Goal: Book appointment/travel/reservation

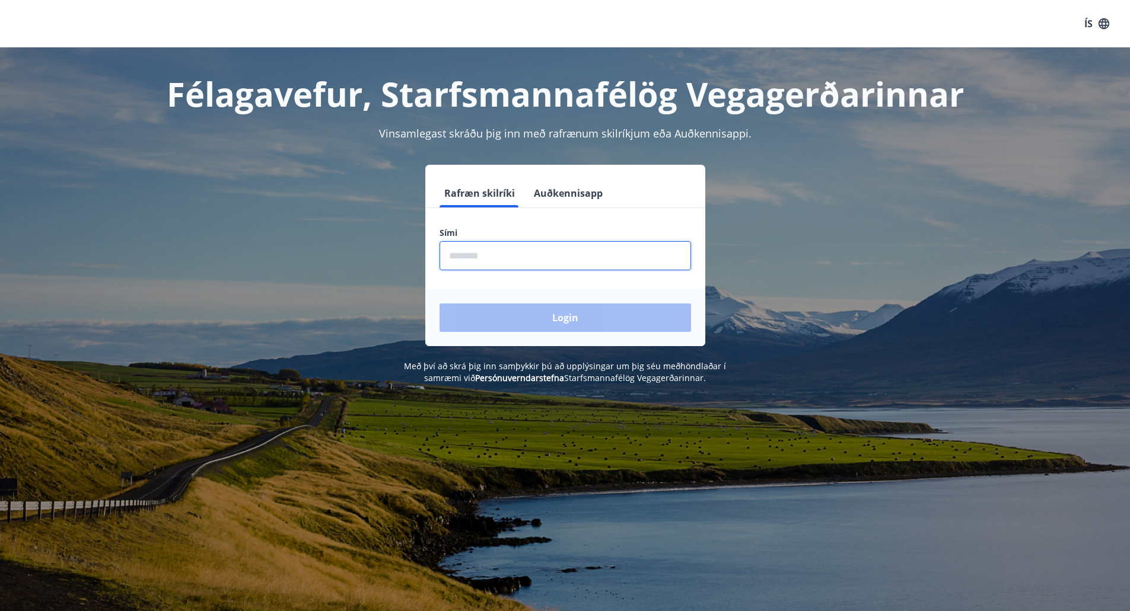
click at [582, 248] on input "phone" at bounding box center [564, 255] width 251 height 29
type input "********"
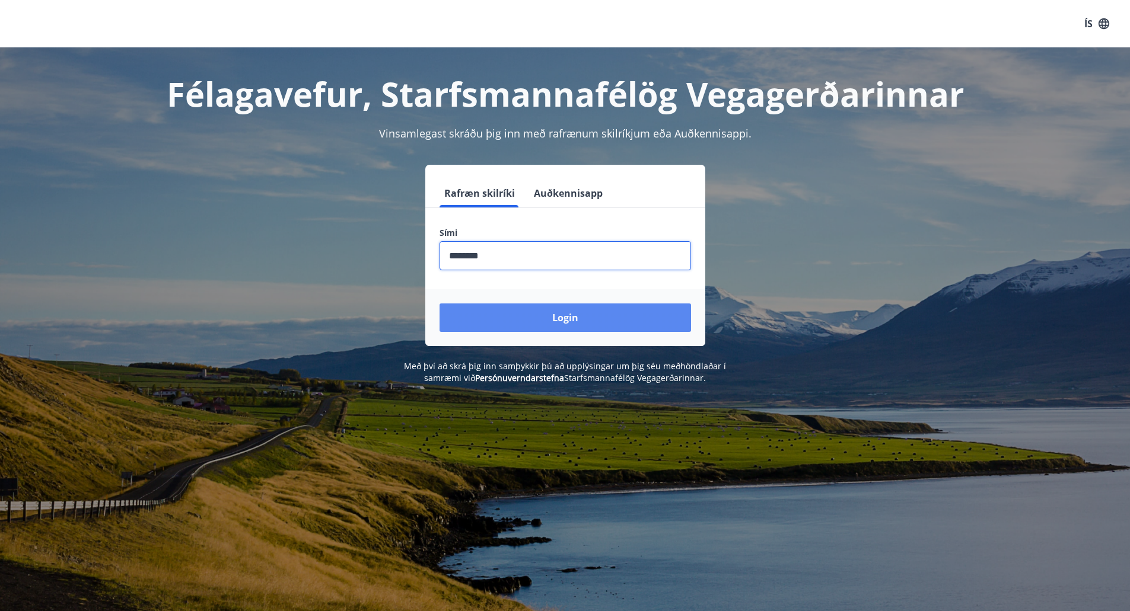
click at [557, 317] on button "Login" at bounding box center [564, 318] width 251 height 28
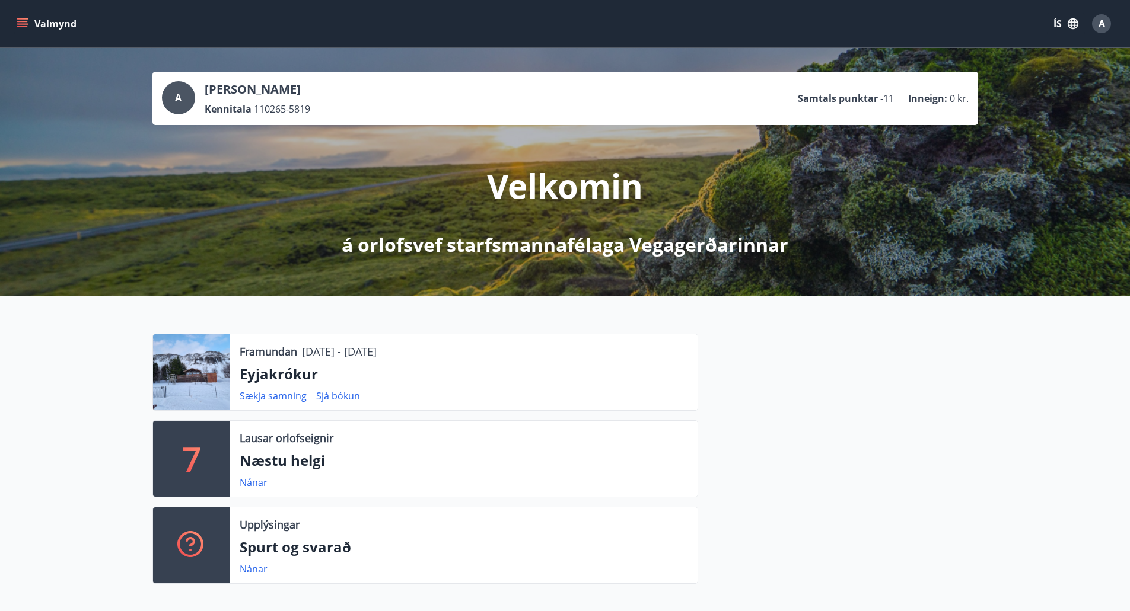
click at [22, 18] on icon "menu" at bounding box center [23, 18] width 13 height 1
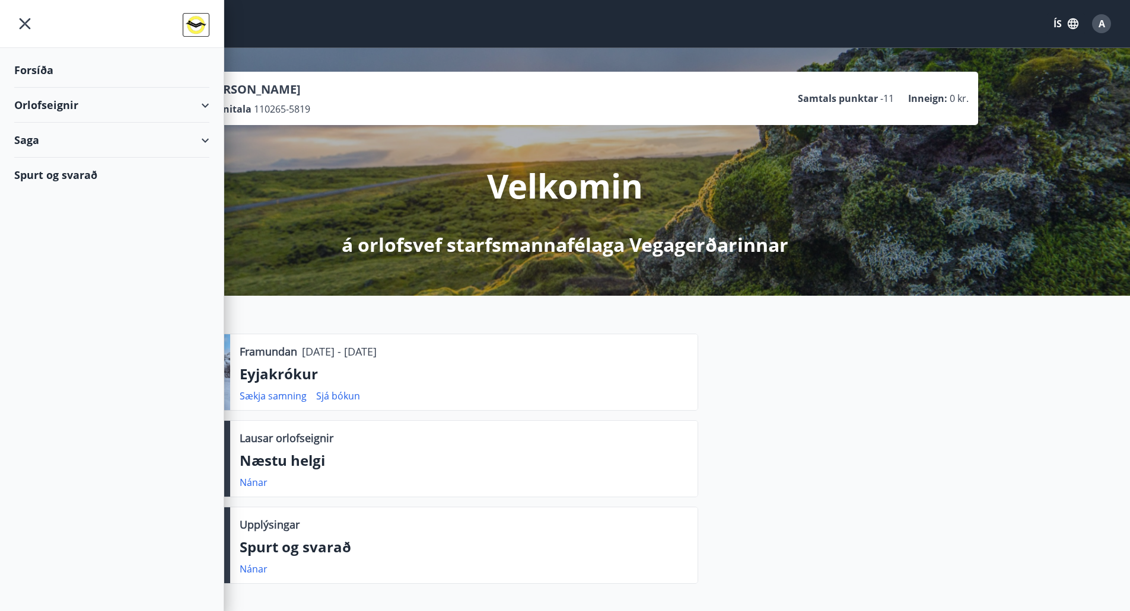
click at [200, 99] on div "Orlofseignir" at bounding box center [111, 105] width 195 height 35
click at [52, 134] on div "Framboð" at bounding box center [112, 135] width 176 height 25
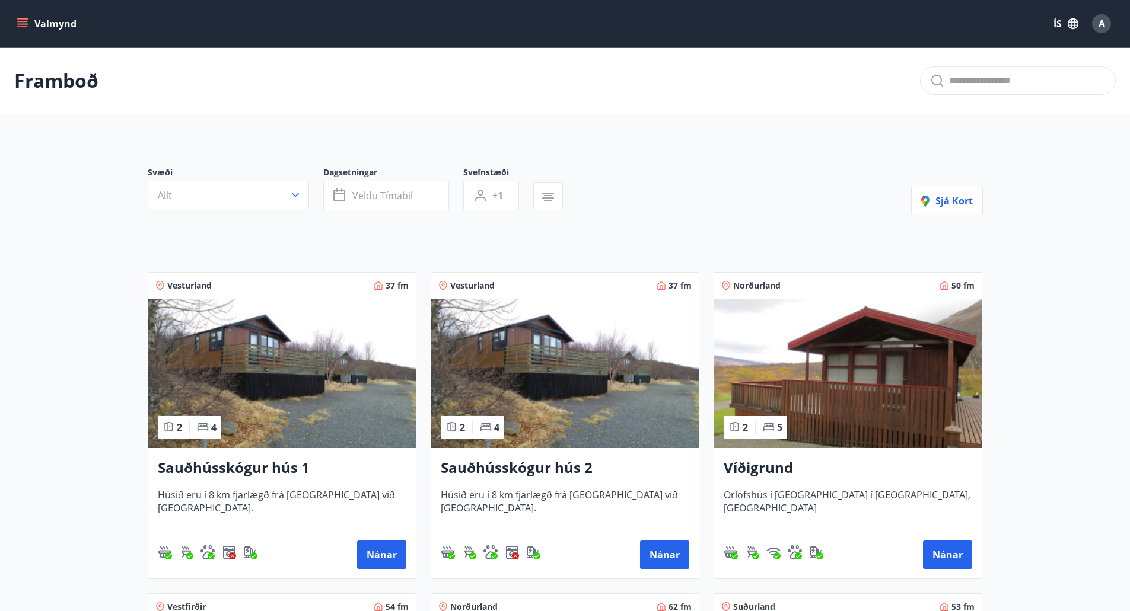
click at [28, 14] on button "Valmynd" at bounding box center [47, 23] width 67 height 21
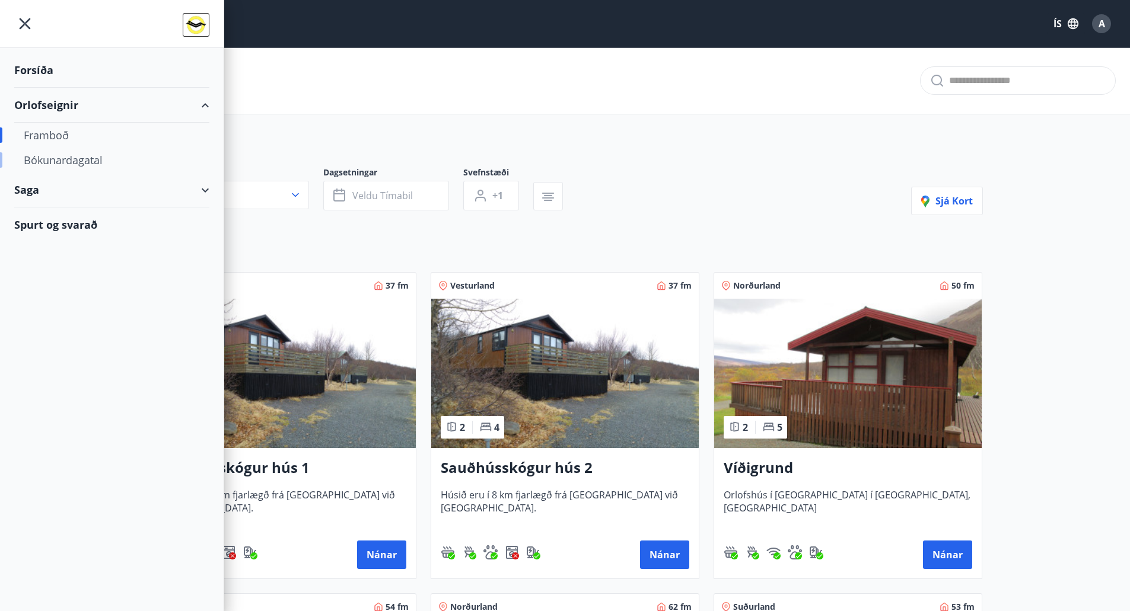
click at [55, 160] on div "Bókunardagatal" at bounding box center [112, 160] width 176 height 25
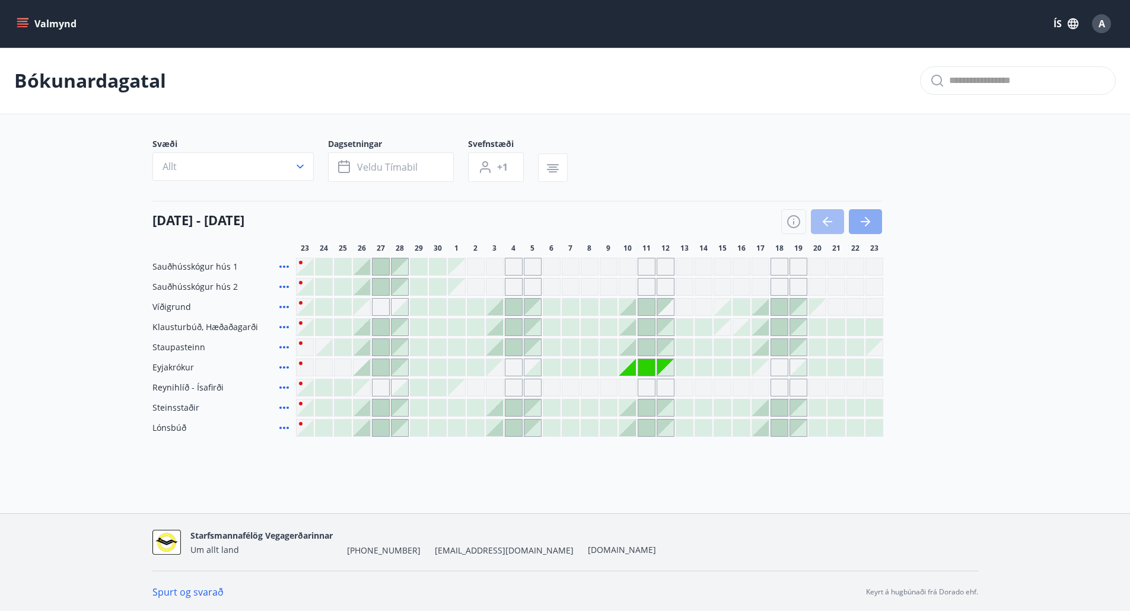
click at [874, 218] on button "button" at bounding box center [865, 221] width 33 height 25
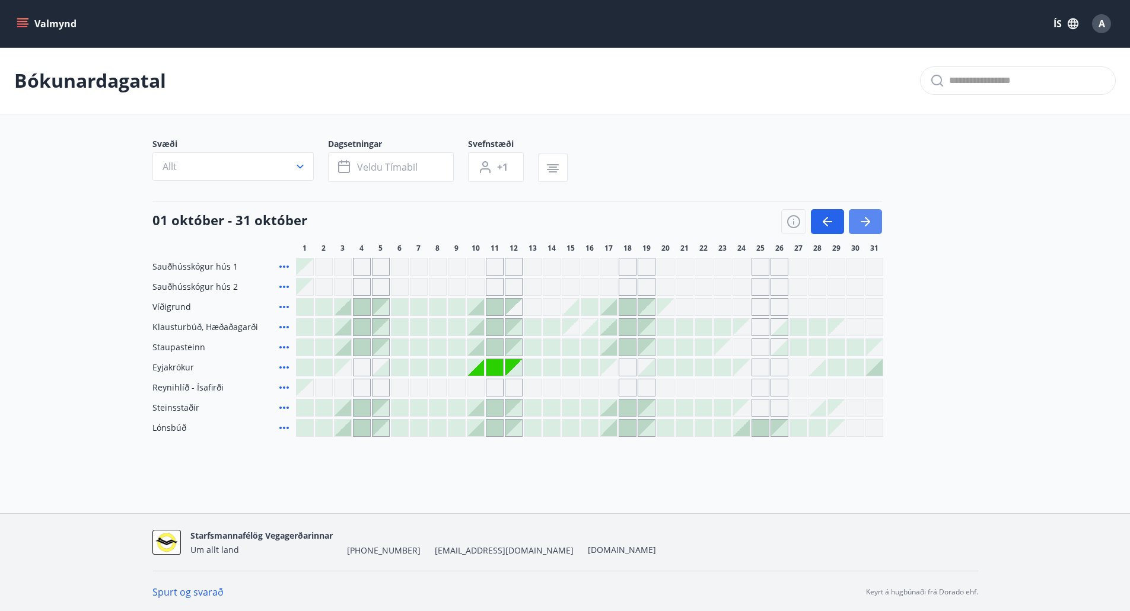
click at [877, 218] on button "button" at bounding box center [865, 221] width 33 height 25
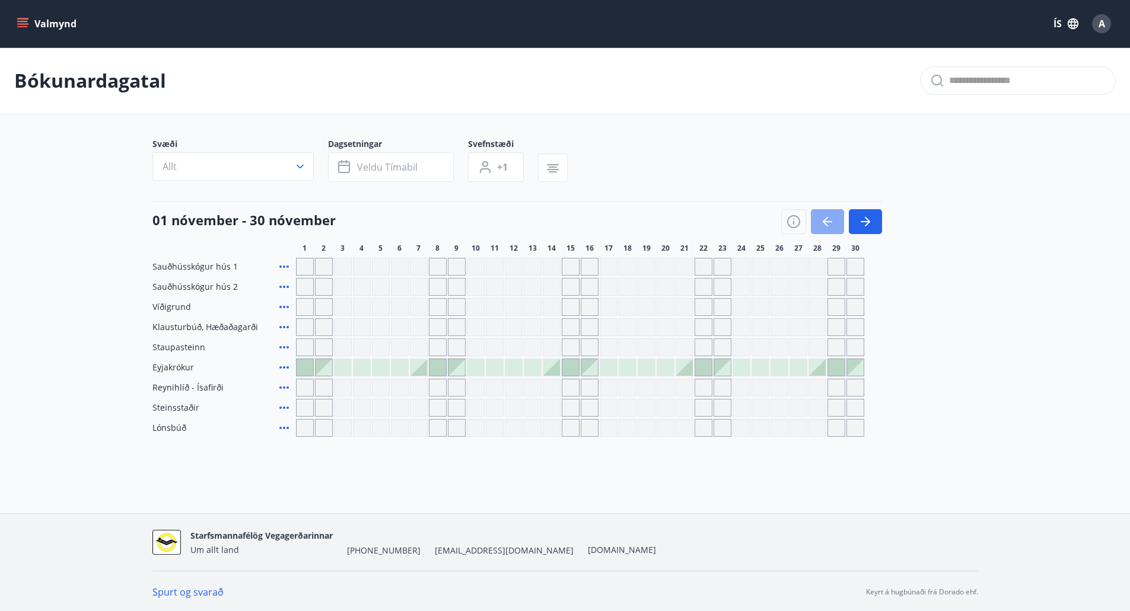
click at [826, 219] on icon "button" at bounding box center [825, 221] width 5 height 9
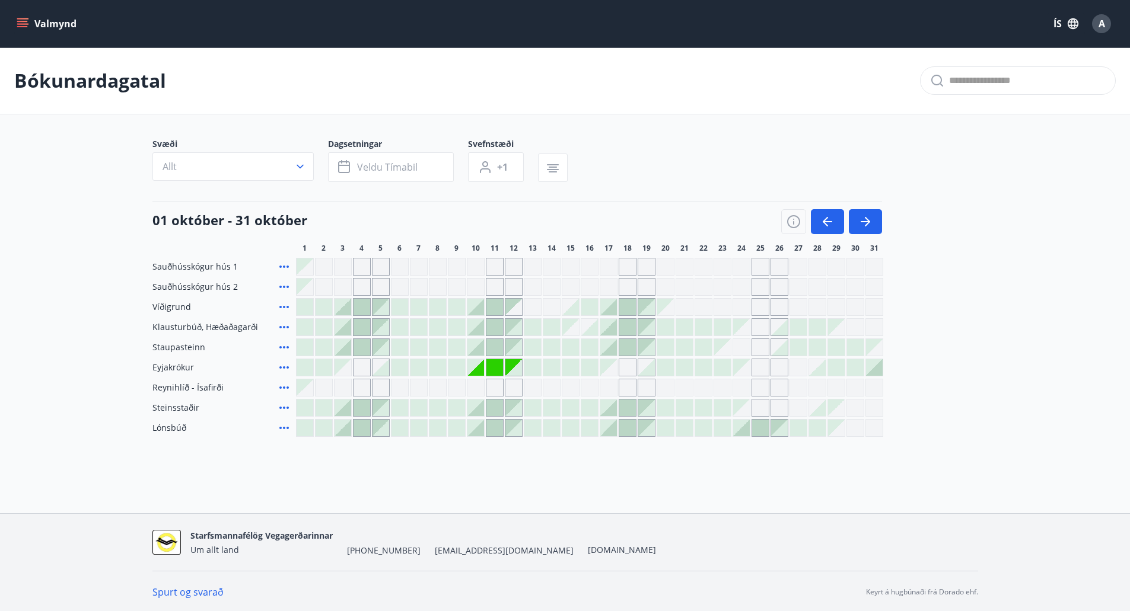
click at [283, 407] on icon at bounding box center [284, 408] width 14 height 14
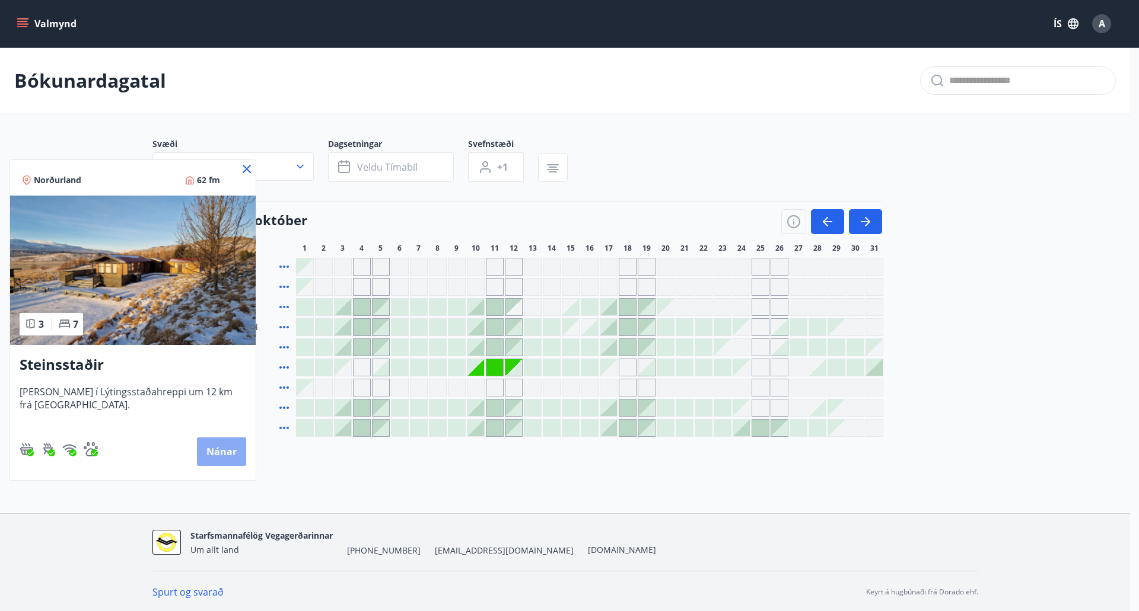
click at [206, 444] on button "Nánar" at bounding box center [221, 452] width 49 height 28
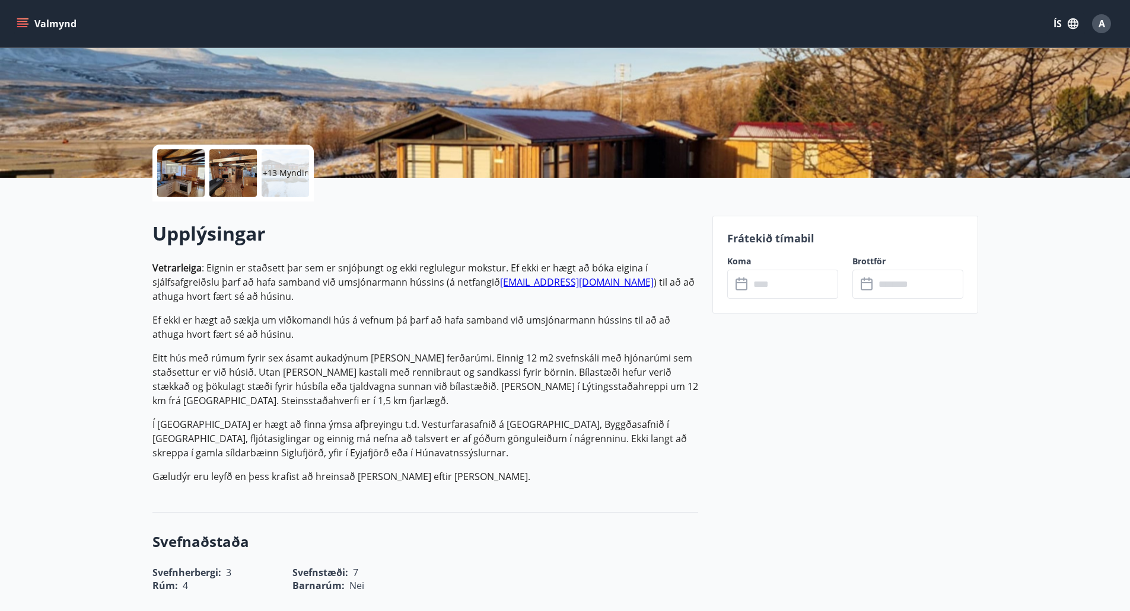
scroll to position [237, 0]
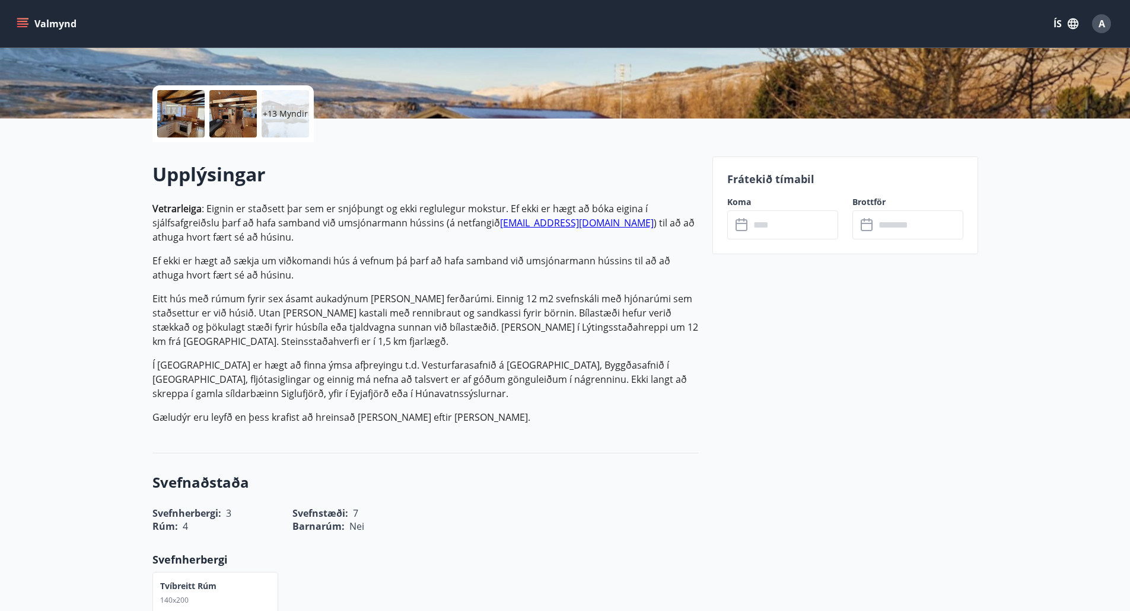
click at [559, 224] on link "ev@vegagerdin.is" at bounding box center [577, 222] width 154 height 13
click at [404, 302] on p "Eitt hús með rúmum fyrir sex ásamt aukadýnum og barna ferðarúmi. Einnig 12 m2 s…" at bounding box center [425, 320] width 546 height 57
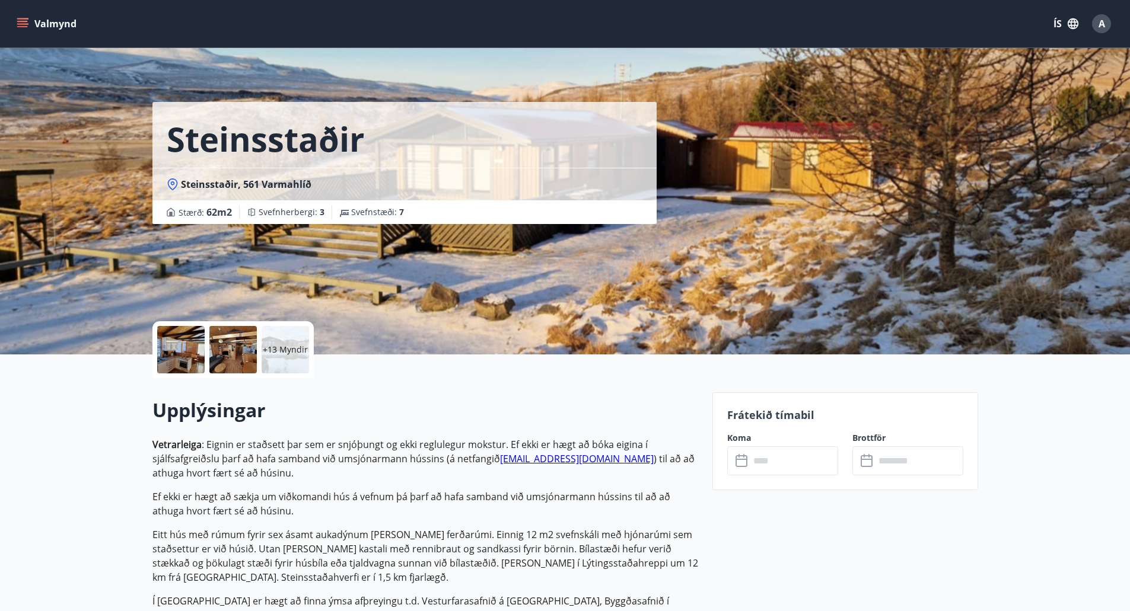
scroll to position [0, 0]
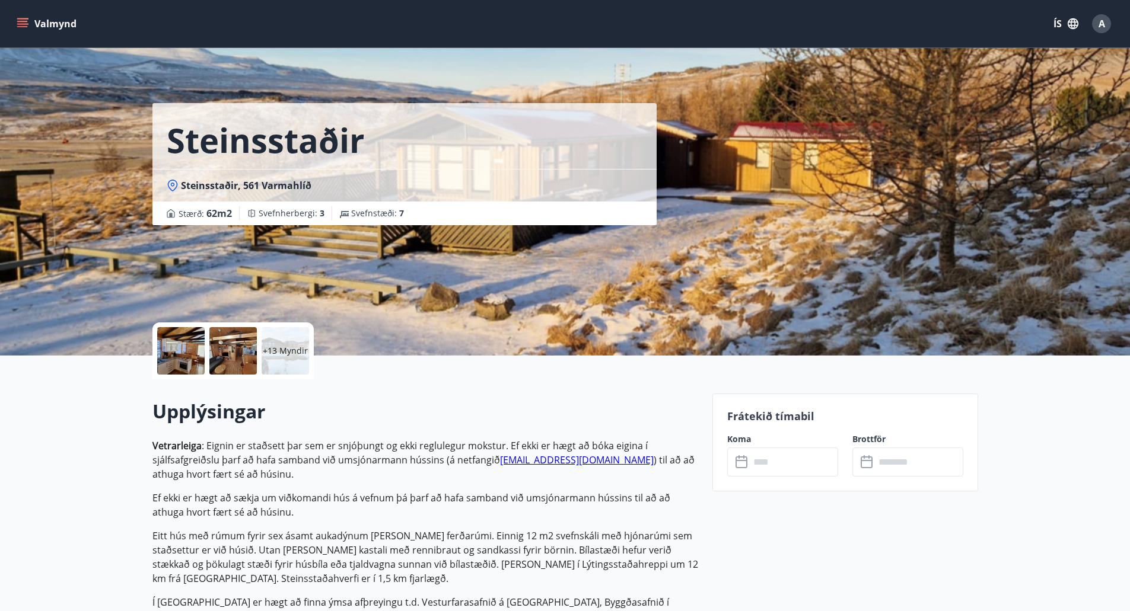
click at [23, 22] on icon "menu" at bounding box center [22, 21] width 11 height 1
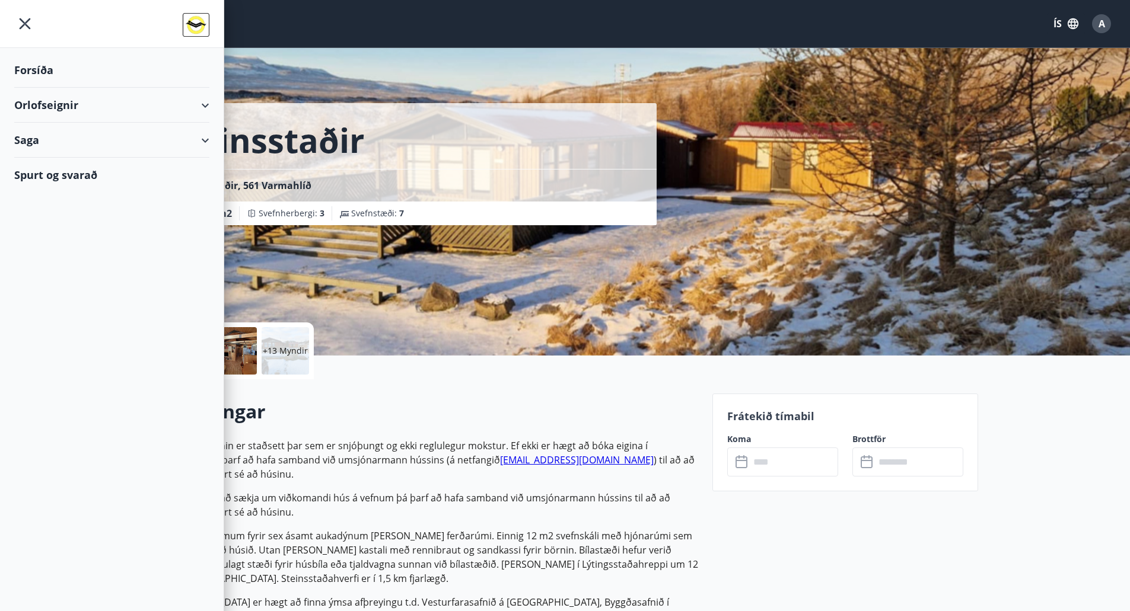
click at [201, 103] on div "Orlofseignir" at bounding box center [111, 105] width 195 height 35
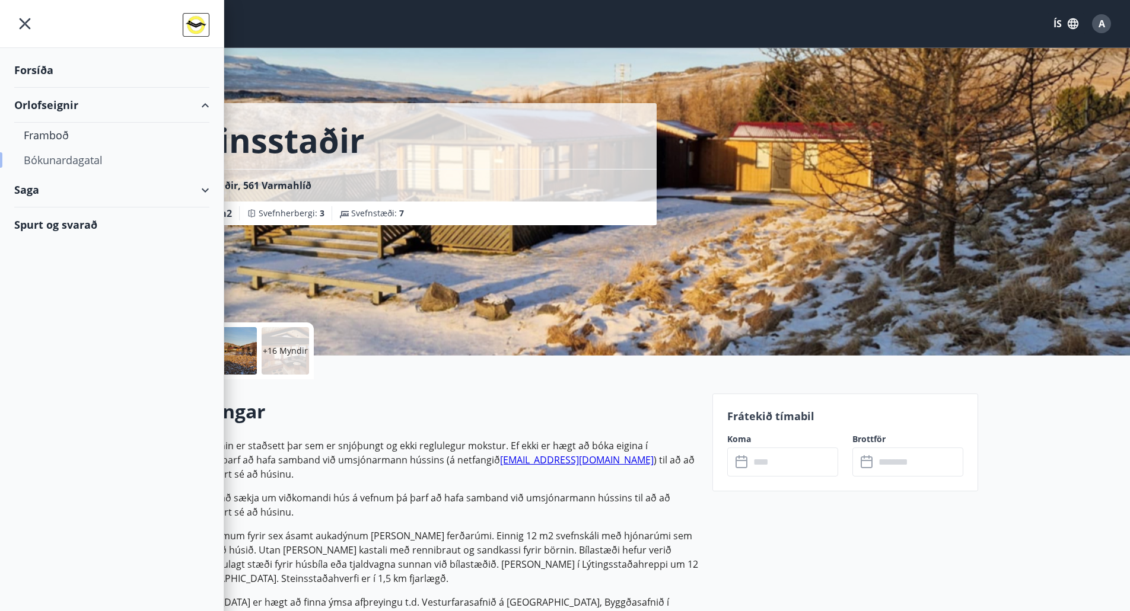
click at [62, 155] on div "Bókunardagatal" at bounding box center [112, 160] width 176 height 25
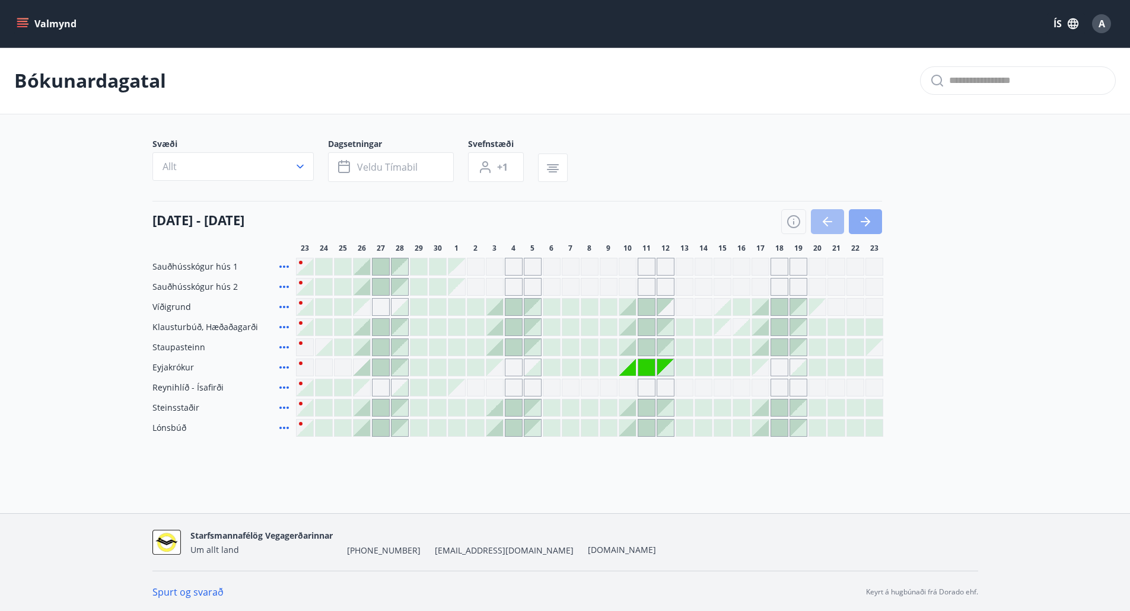
click at [870, 221] on icon "button" at bounding box center [865, 222] width 14 height 14
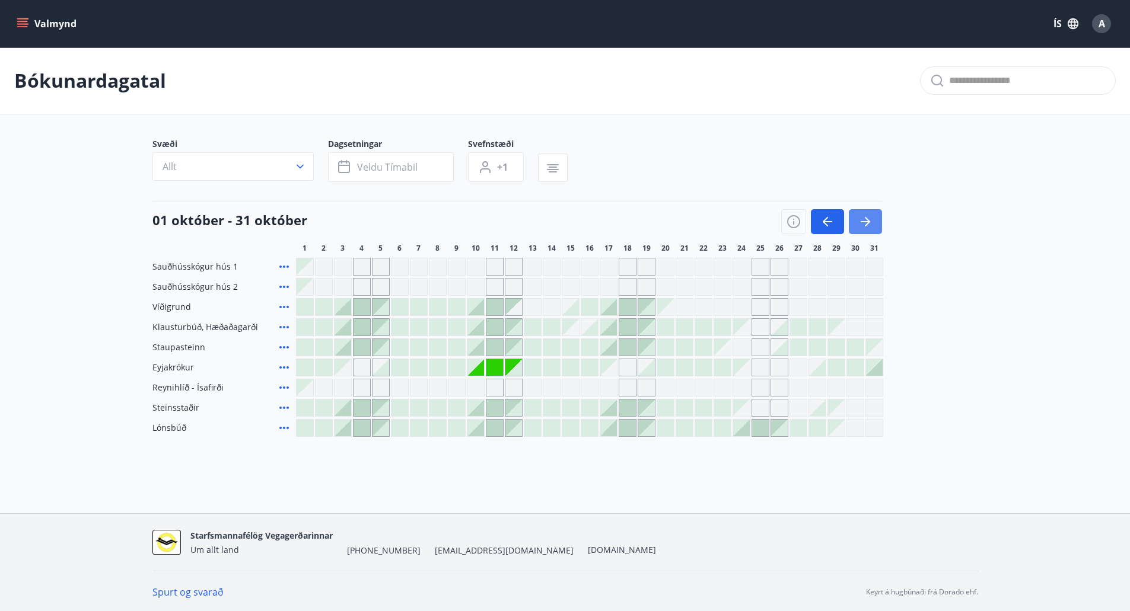
click at [860, 216] on icon "button" at bounding box center [865, 222] width 14 height 14
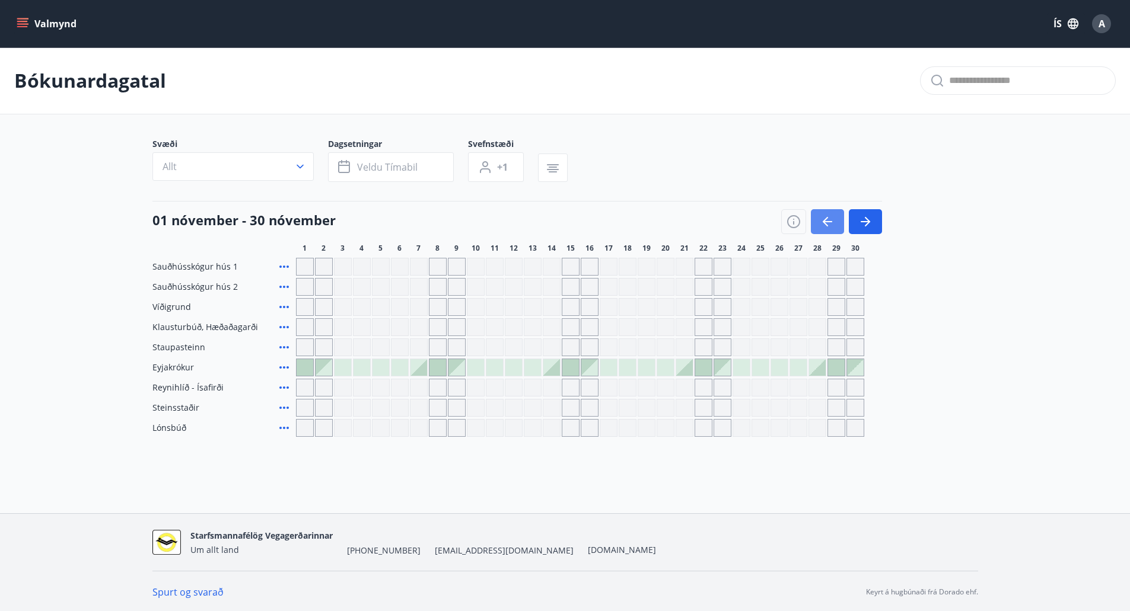
click at [825, 224] on icon "button" at bounding box center [825, 221] width 5 height 9
